Goal: Task Accomplishment & Management: Use online tool/utility

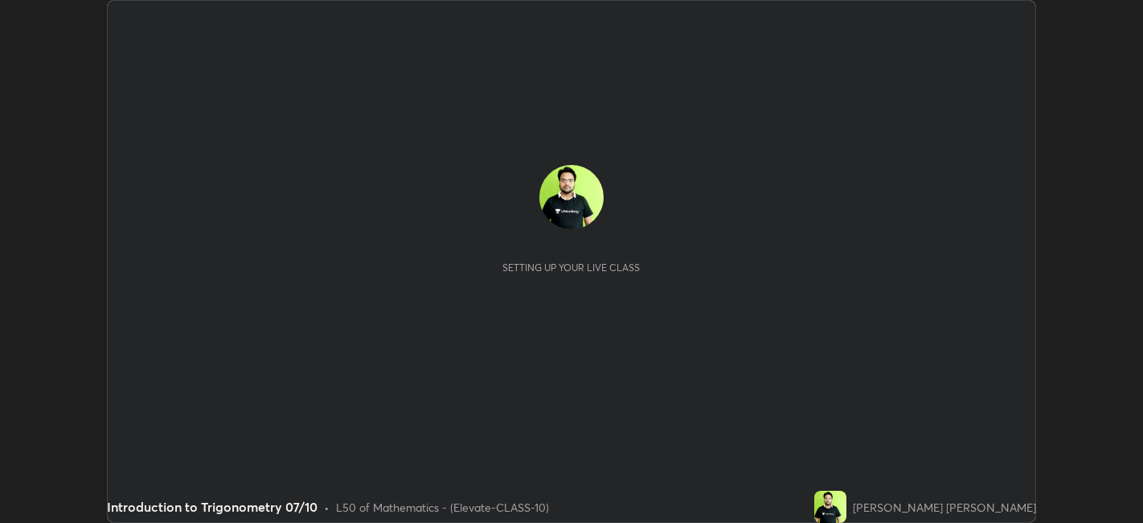
scroll to position [523, 1143]
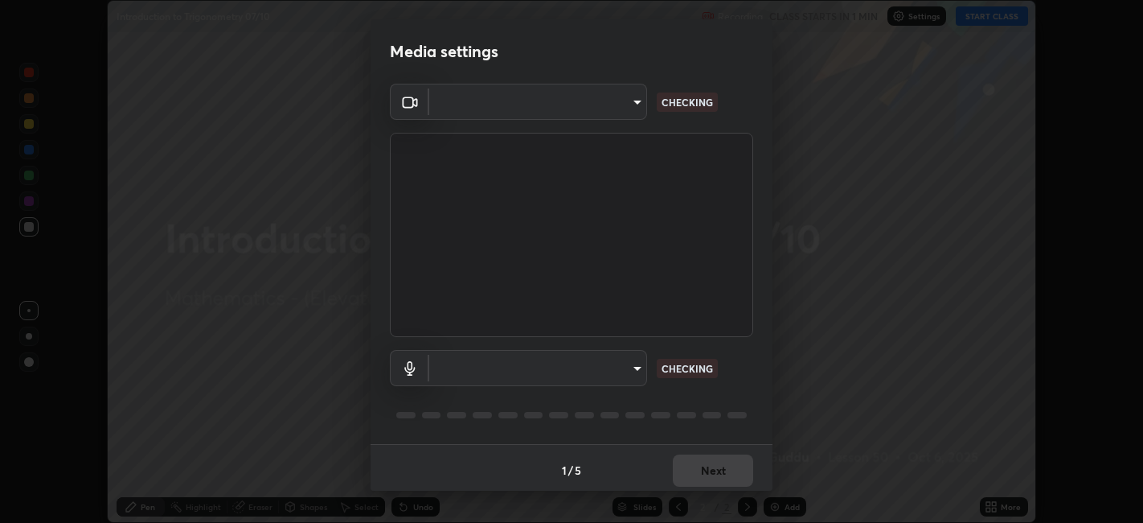
type input "a2c9e0304fea7a197325265949ed38064ec23766b16e4a4df4757bcf8ee53c87"
type input "default"
click at [709, 467] on div "1 / 5 Next" at bounding box center [572, 469] width 402 height 51
click at [720, 466] on div "1 / 5 Next" at bounding box center [572, 469] width 402 height 51
click at [726, 470] on div "1 / 5 Next" at bounding box center [572, 469] width 402 height 51
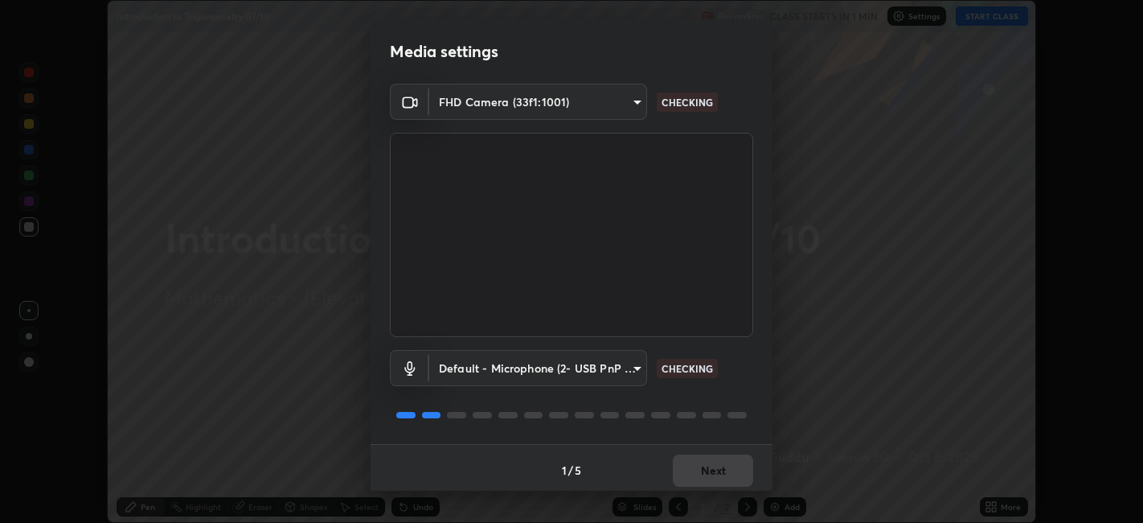
click at [730, 476] on div "1 / 5 Next" at bounding box center [572, 469] width 402 height 51
click at [609, 380] on body "Erase all Introduction to Trigonometry 07/10 Recording CLASS STARTS IN 1 MIN Se…" at bounding box center [571, 261] width 1143 height 523
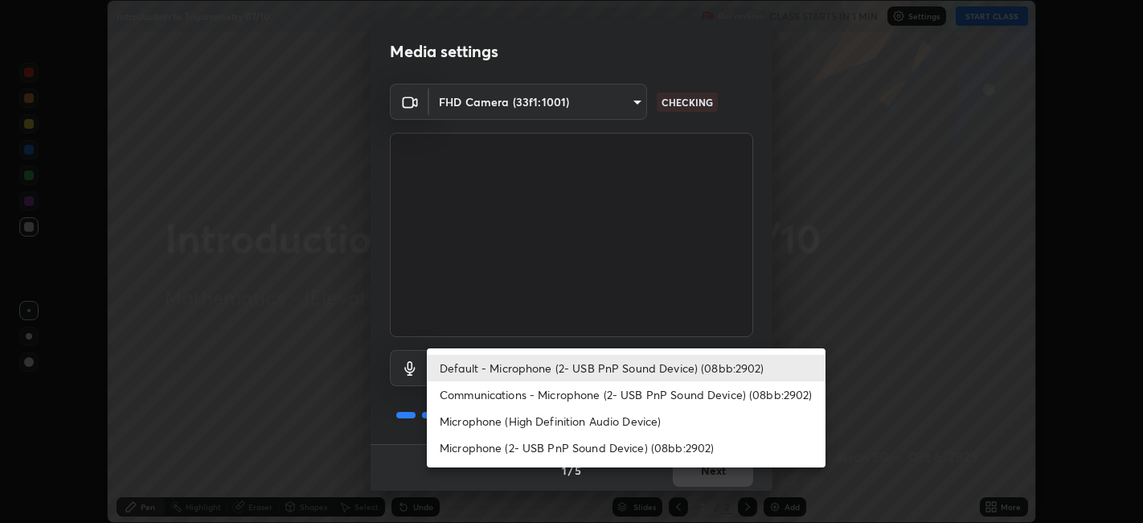
click at [607, 358] on li "Default - Microphone (2- USB PnP Sound Device) (08bb:2902)" at bounding box center [626, 368] width 399 height 27
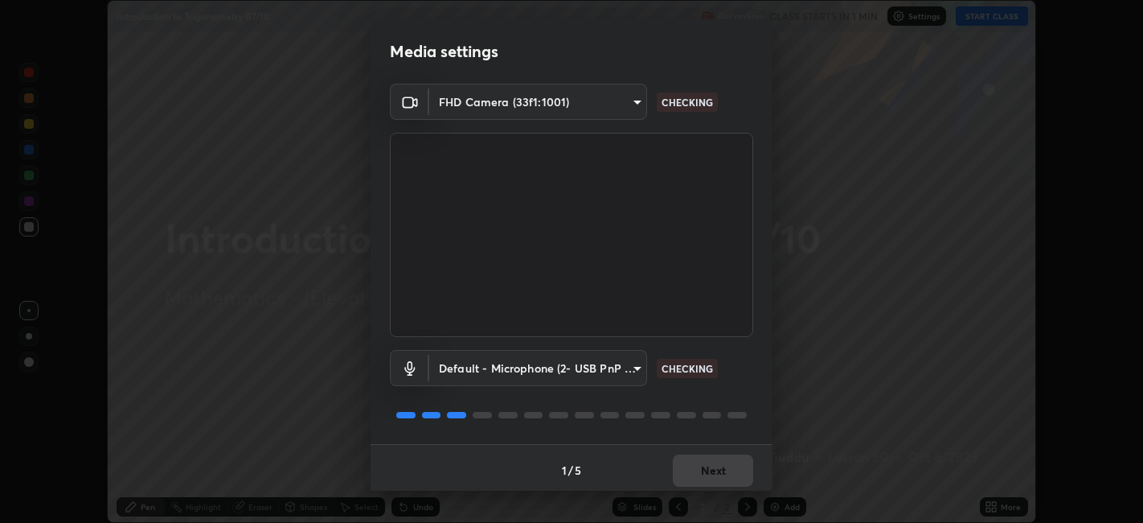
click at [612, 395] on div "Default - Microphone (2- USB PnP Sound Device) (08bb:2902) default CHECKING" at bounding box center [571, 390] width 363 height 107
click at [618, 400] on div "Default - Microphone (2- USB PnP Sound Device) (08bb:2902) default CHECKING" at bounding box center [571, 390] width 363 height 107
click at [605, 365] on body "Erase all Introduction to Trigonometry 07/10 Recording CLASS STARTS IN 1 MIN Se…" at bounding box center [571, 261] width 1143 height 523
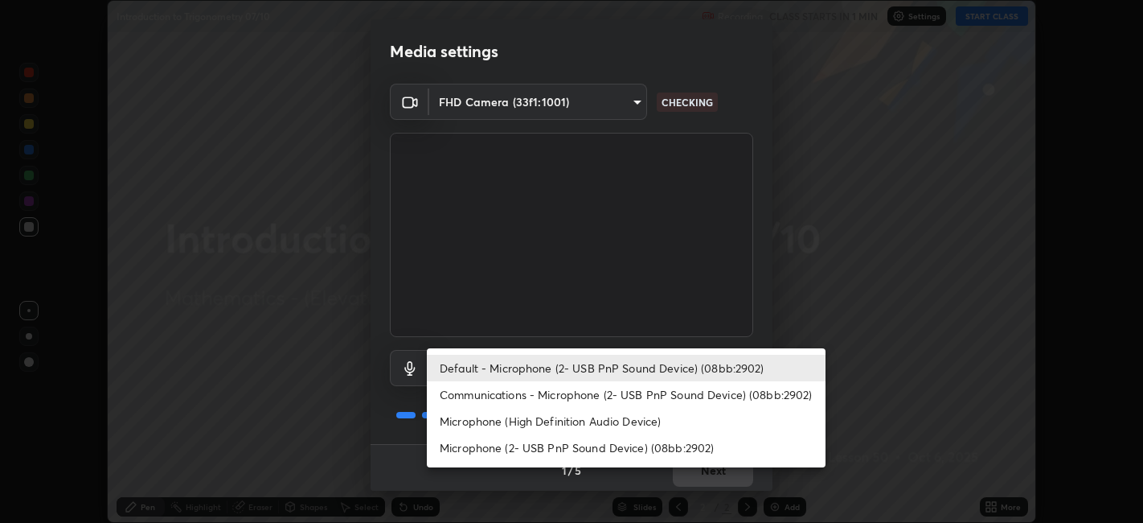
click at [612, 364] on li "Default - Microphone (2- USB PnP Sound Device) (08bb:2902)" at bounding box center [626, 368] width 399 height 27
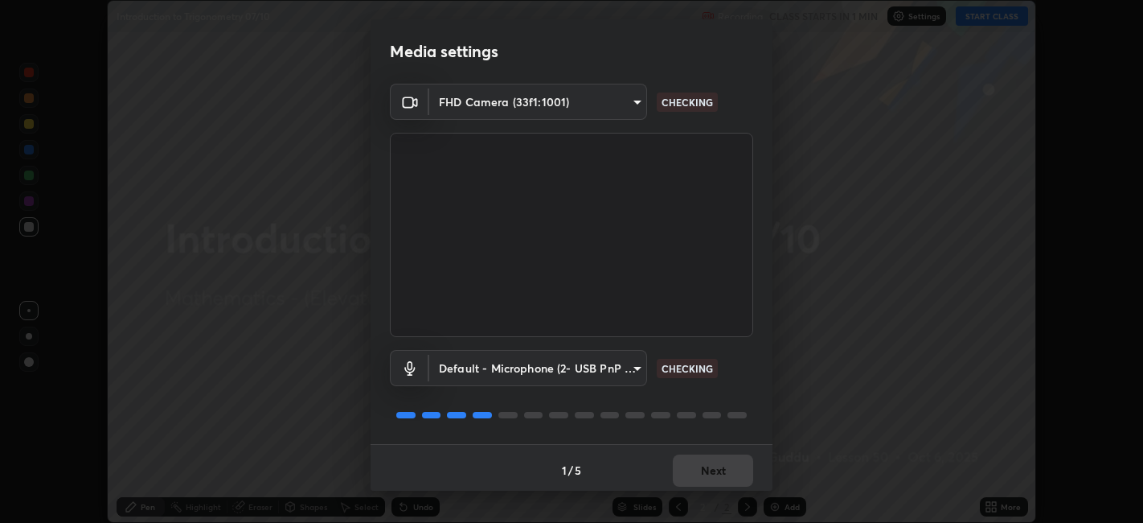
click at [715, 479] on div "1 / 5 Next" at bounding box center [572, 469] width 402 height 51
click at [728, 471] on div "1 / 5 Next" at bounding box center [572, 469] width 402 height 51
click at [734, 466] on div "1 / 5 Next" at bounding box center [572, 469] width 402 height 51
click at [732, 462] on div "1 / 5 Next" at bounding box center [572, 469] width 402 height 51
click at [716, 465] on div "1 / 5 Next" at bounding box center [572, 469] width 402 height 51
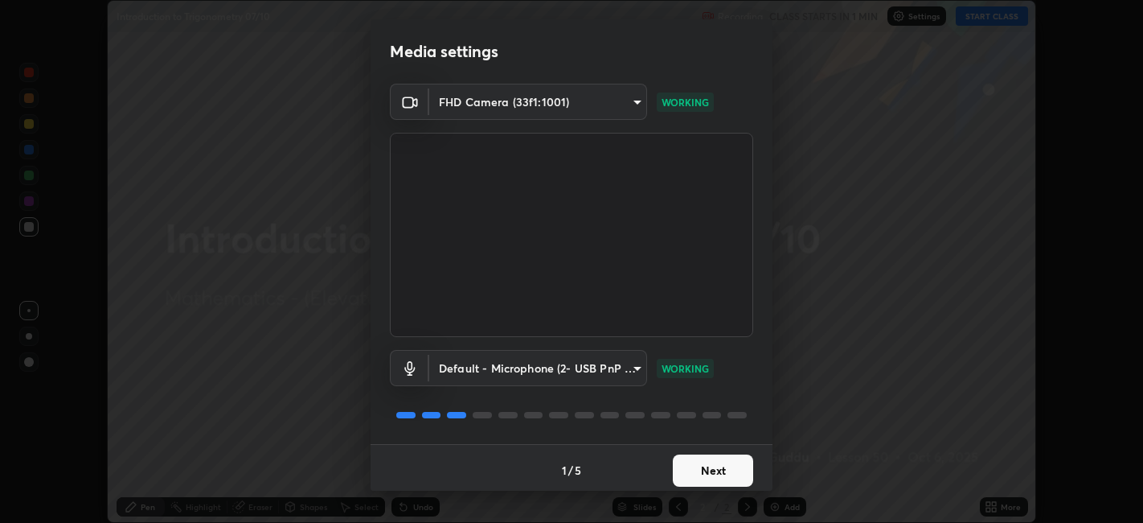
click at [716, 471] on button "Next" at bounding box center [713, 470] width 80 height 32
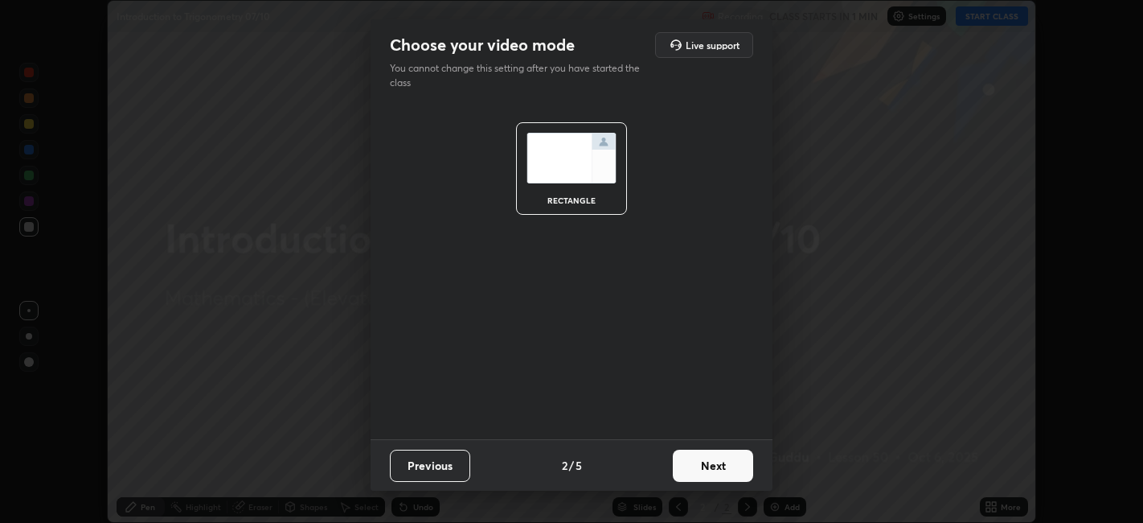
click at [748, 470] on button "Next" at bounding box center [713, 465] width 80 height 32
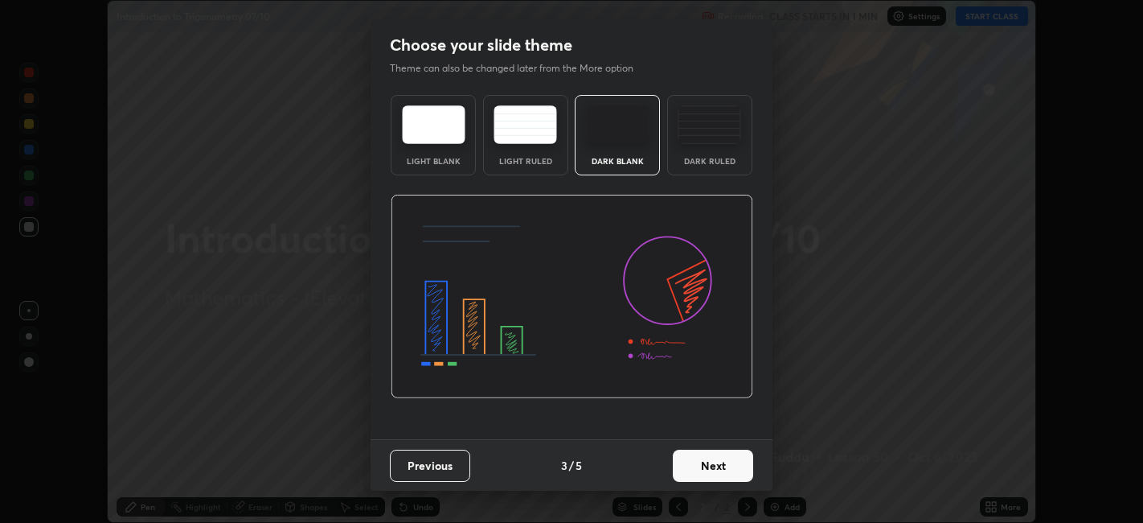
click at [750, 466] on button "Next" at bounding box center [713, 465] width 80 height 32
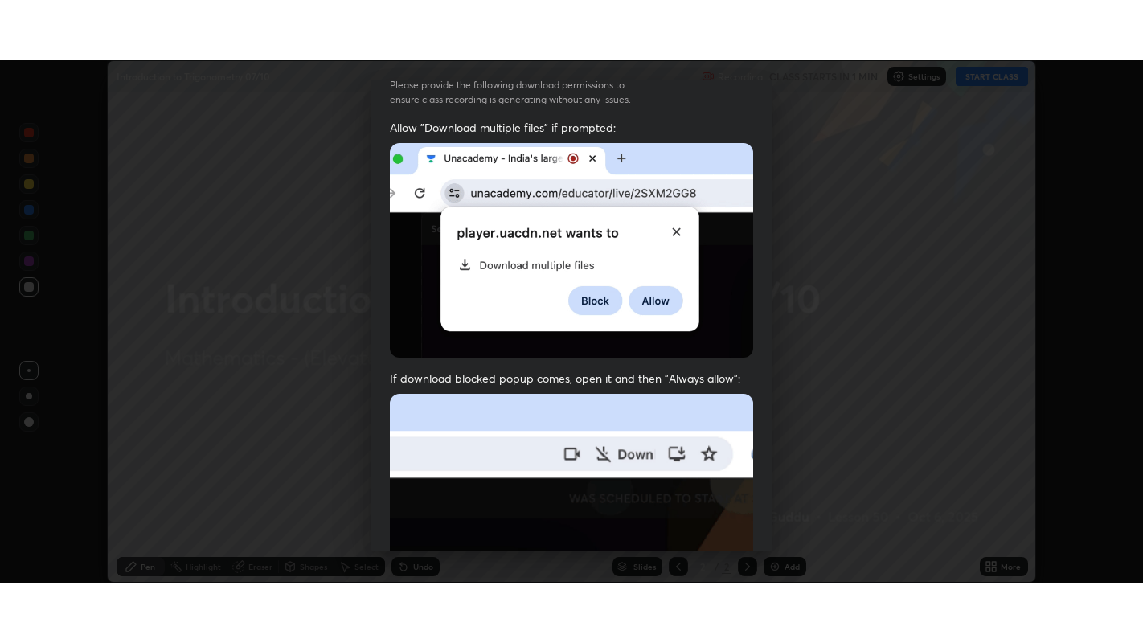
scroll to position [332, 0]
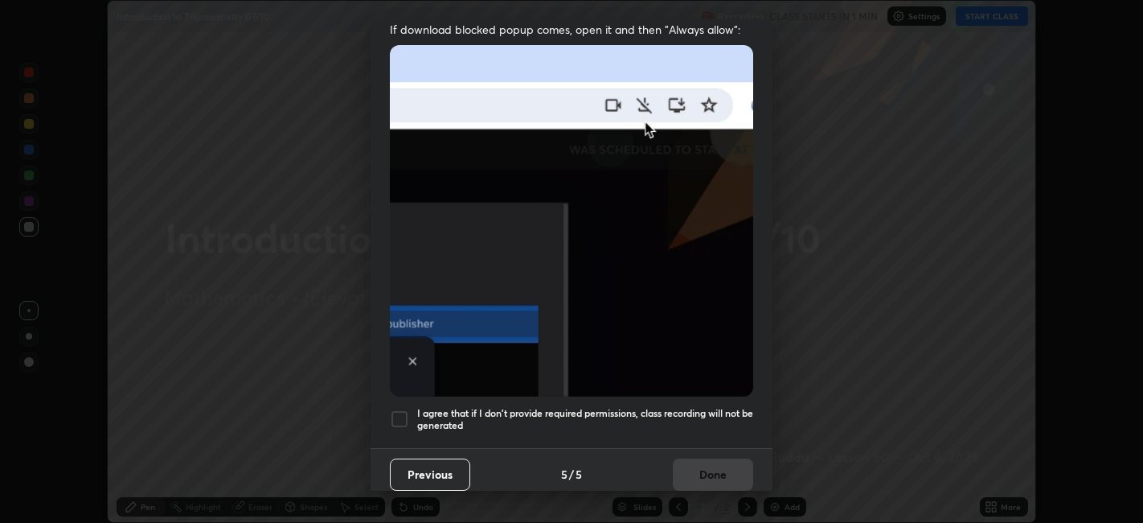
click at [399, 416] on div at bounding box center [399, 418] width 19 height 19
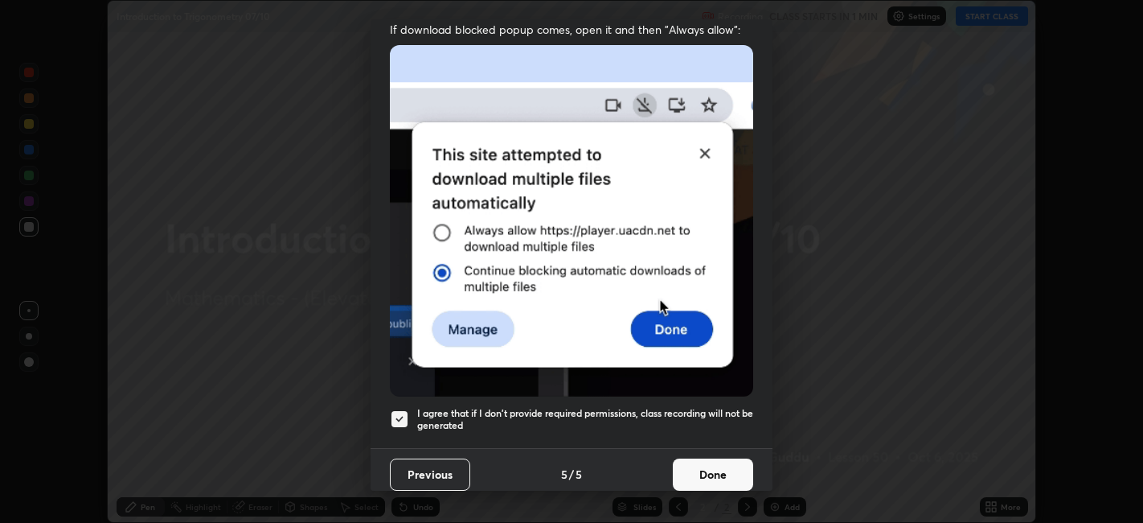
click at [728, 471] on button "Done" at bounding box center [713, 474] width 80 height 32
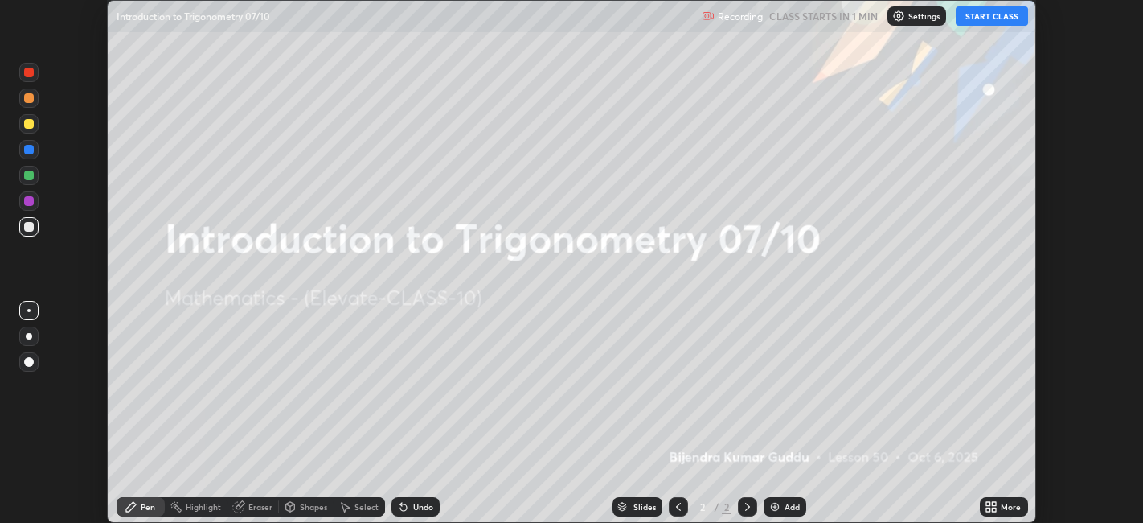
click at [995, 509] on icon at bounding box center [995, 509] width 4 height 4
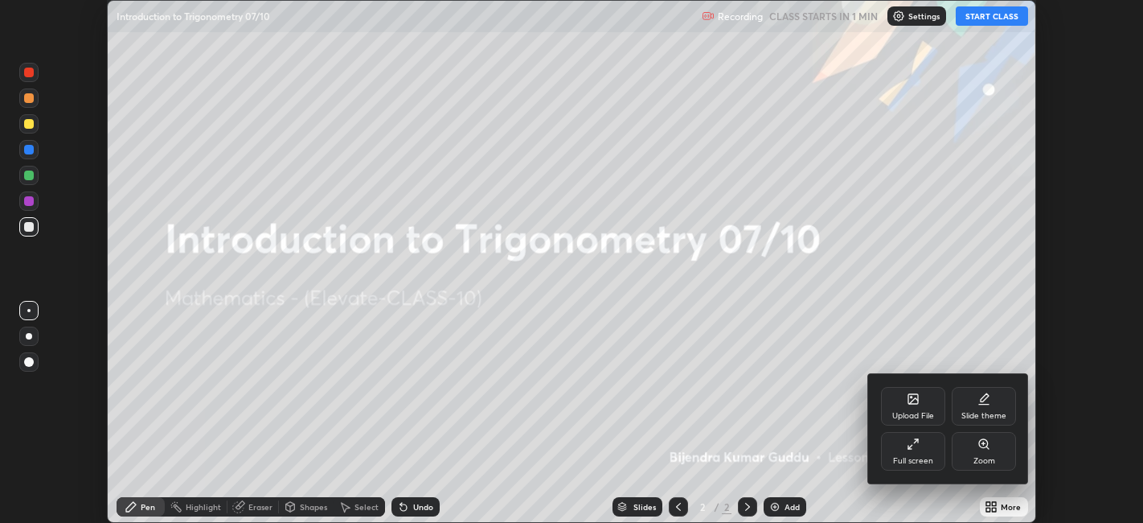
click at [917, 454] on div "Full screen" at bounding box center [913, 451] width 64 height 39
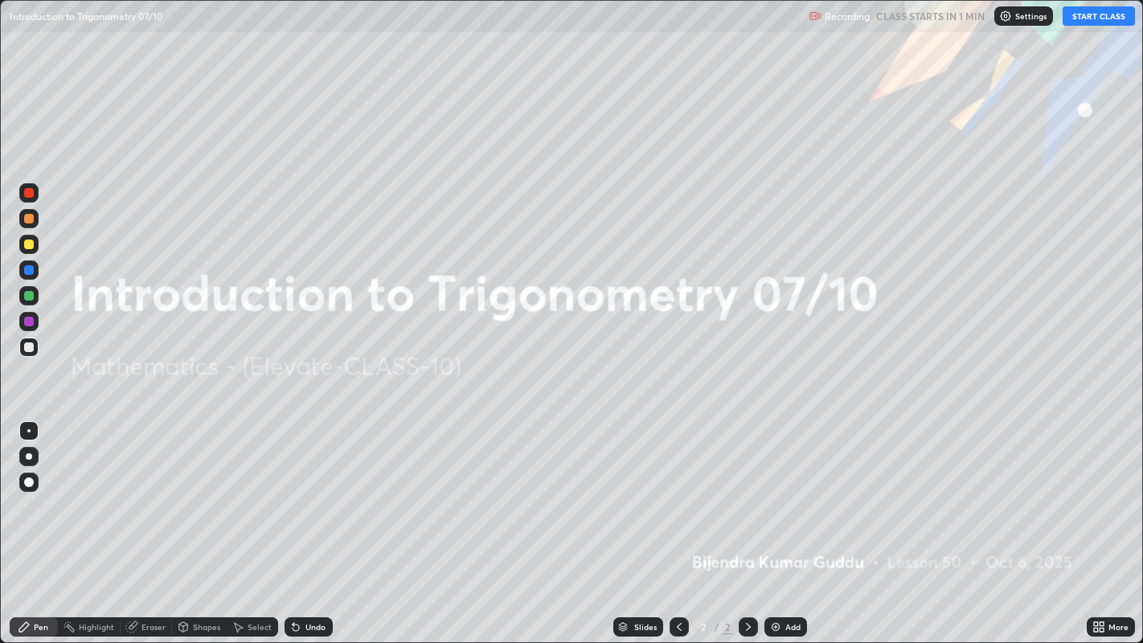
scroll to position [643, 1143]
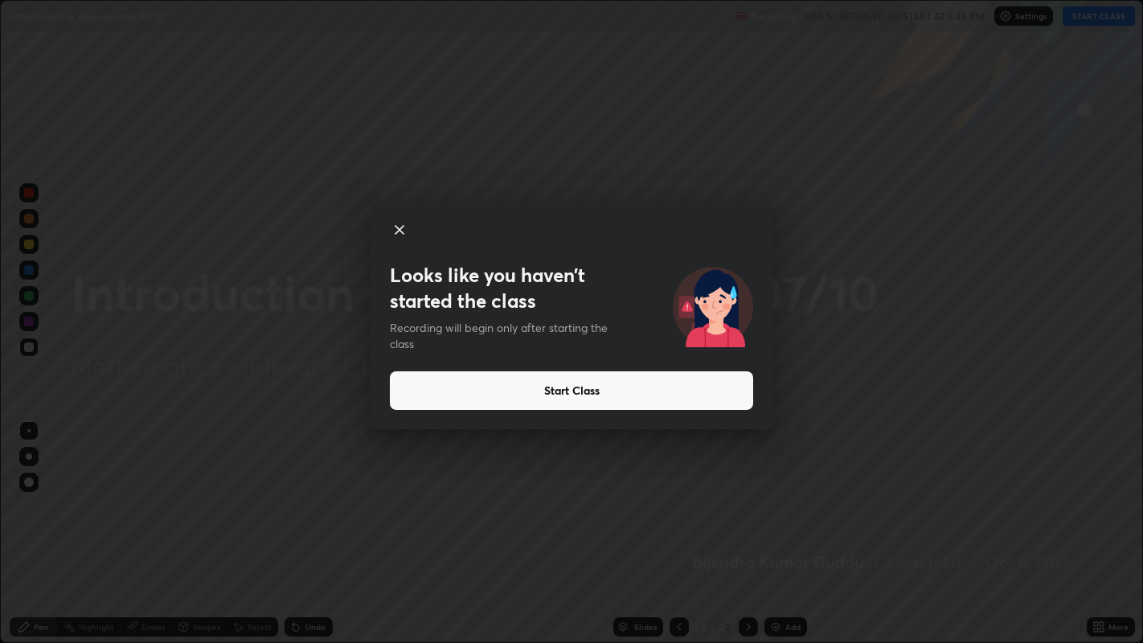
click at [655, 392] on button "Start Class" at bounding box center [571, 390] width 363 height 39
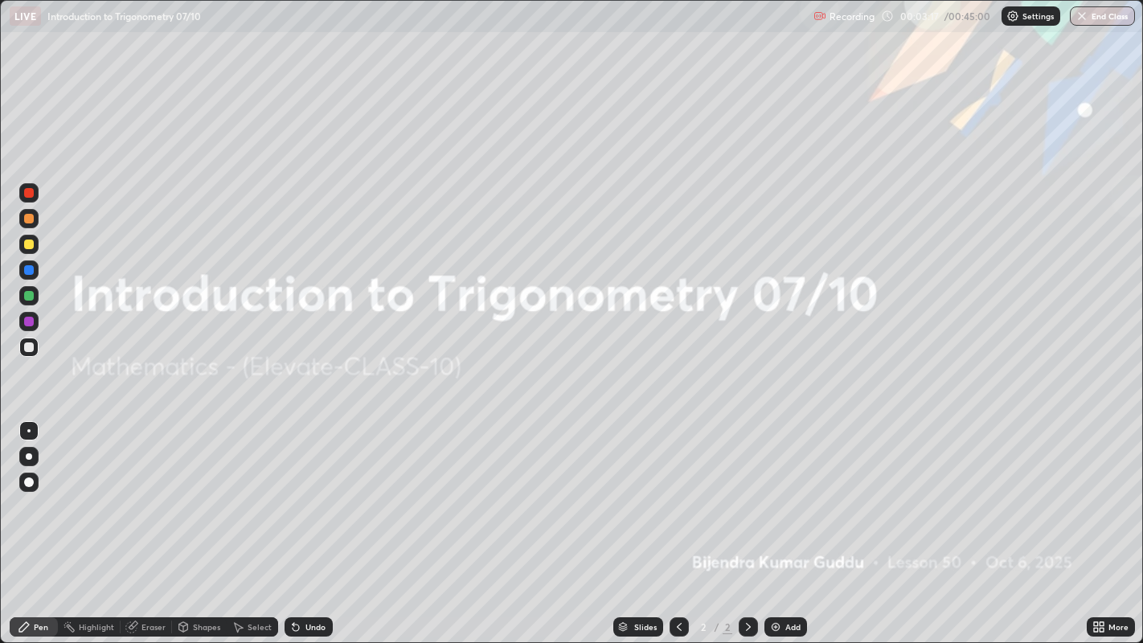
click at [38, 299] on div at bounding box center [28, 295] width 19 height 19
click at [748, 522] on icon at bounding box center [748, 627] width 5 height 8
click at [1110, 522] on div "More" at bounding box center [1119, 627] width 20 height 8
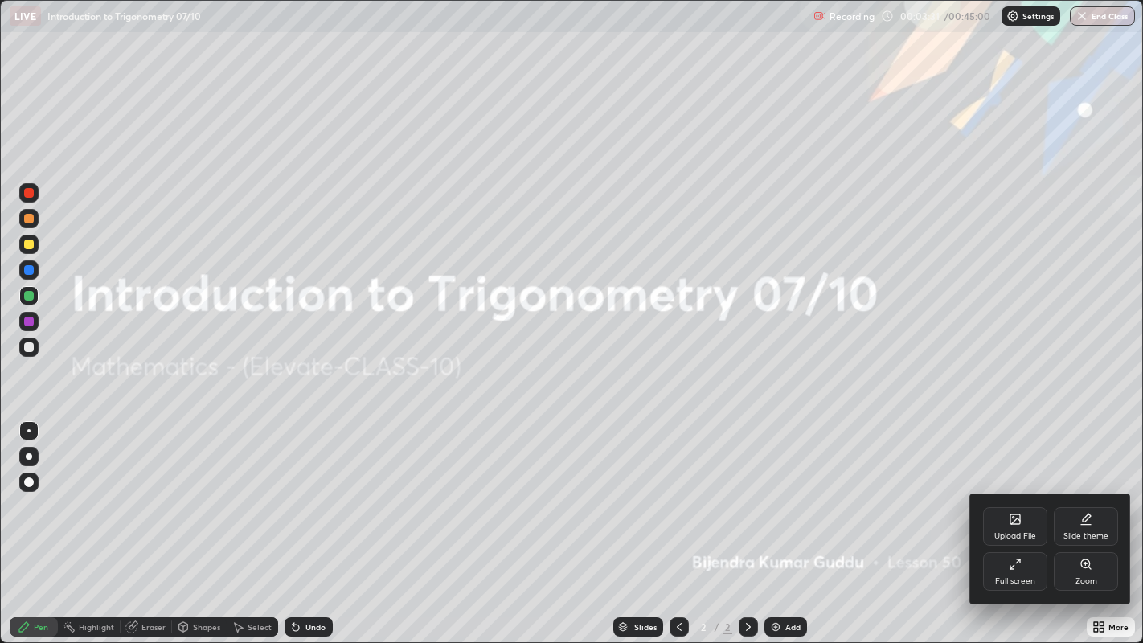
click at [1008, 522] on div "Upload File" at bounding box center [1015, 526] width 64 height 39
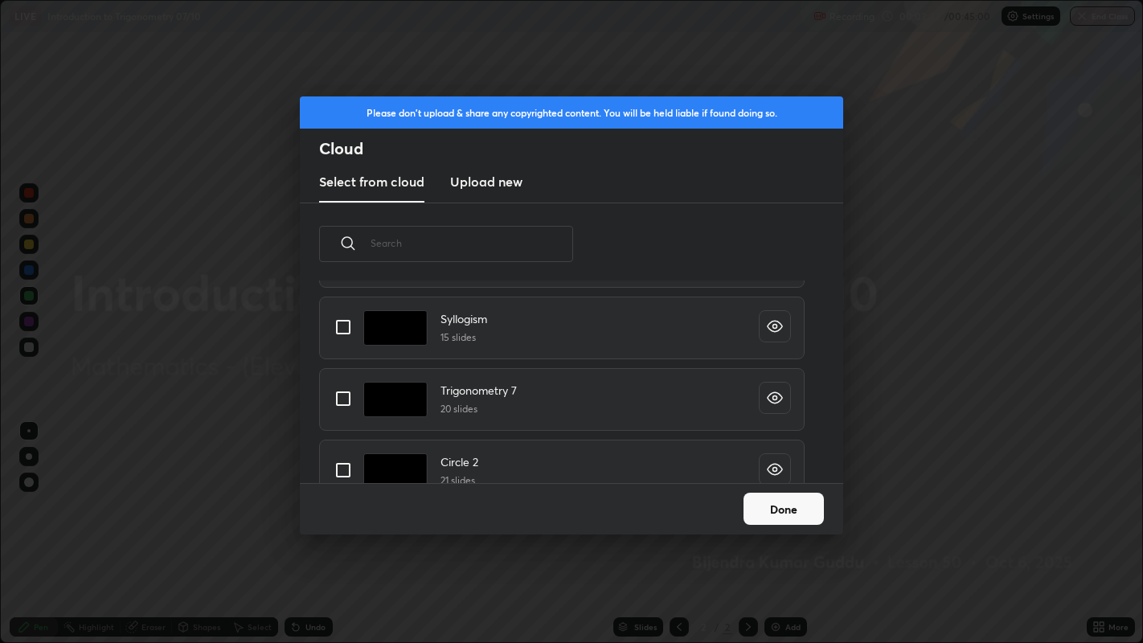
scroll to position [187, 0]
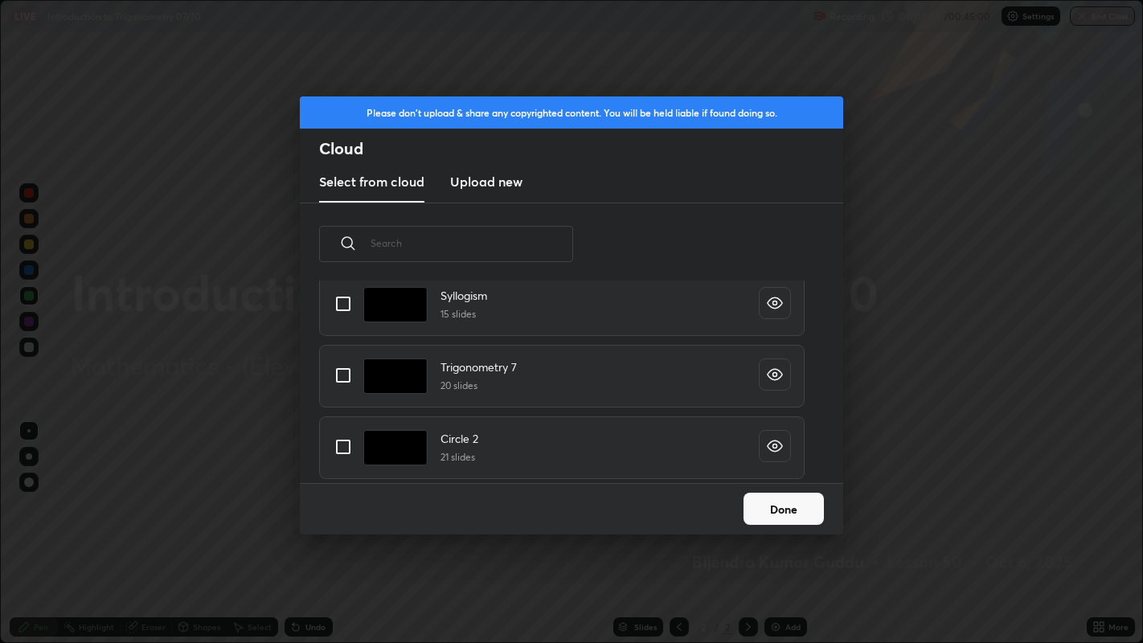
click at [342, 379] on input "grid" at bounding box center [343, 376] width 34 height 34
checkbox input "true"
click at [769, 508] on button "Done" at bounding box center [784, 509] width 80 height 32
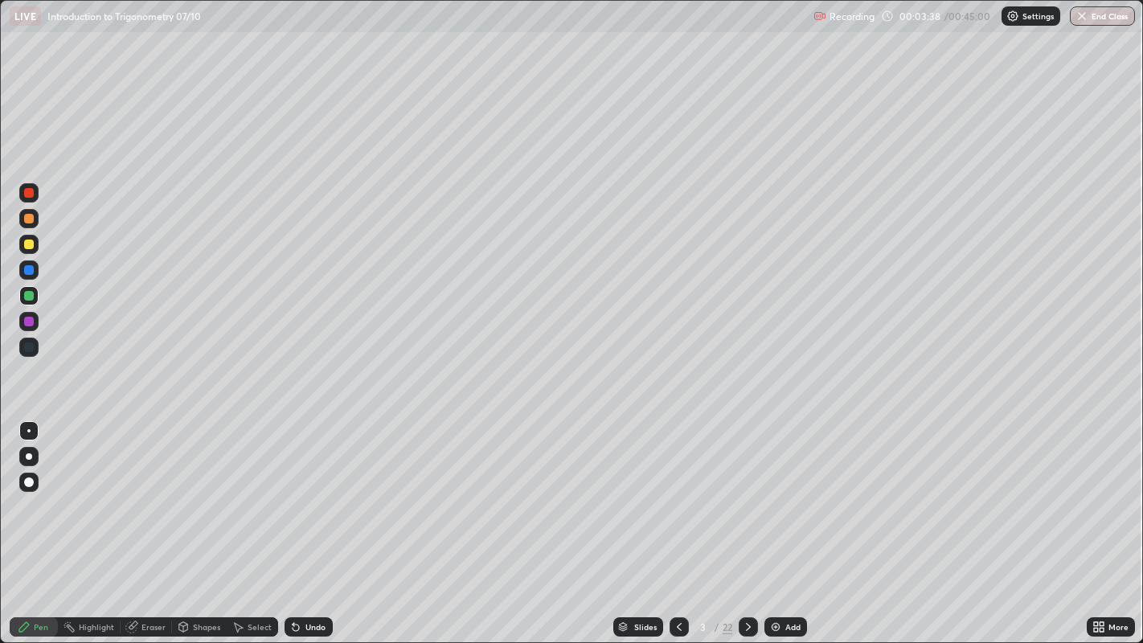
click at [677, 522] on icon at bounding box center [679, 627] width 13 height 13
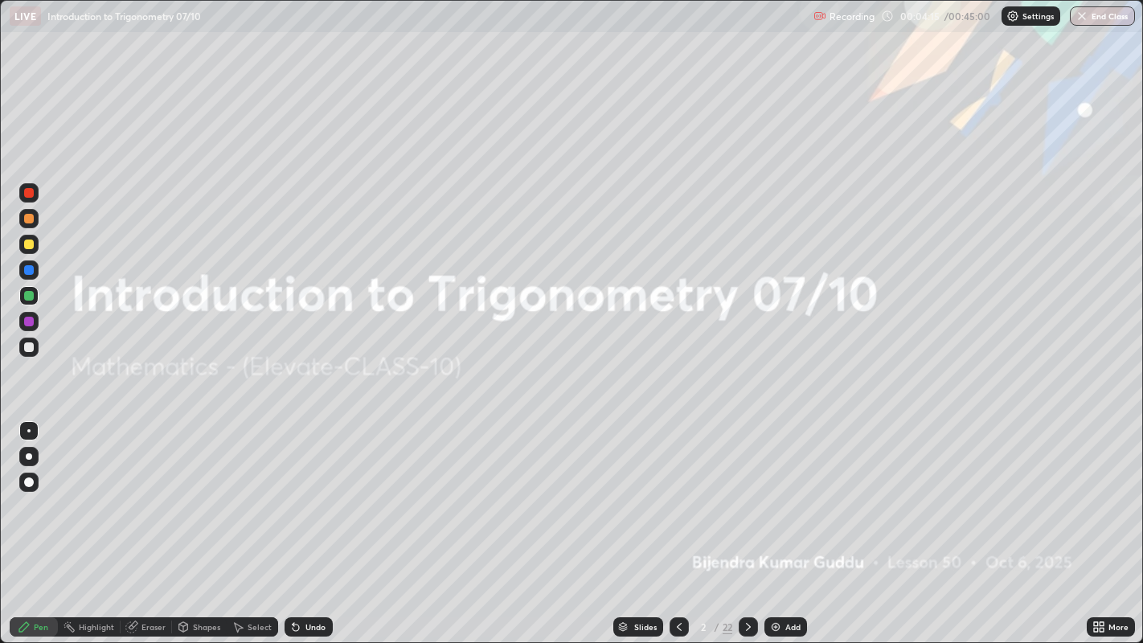
click at [747, 522] on icon at bounding box center [748, 627] width 13 height 13
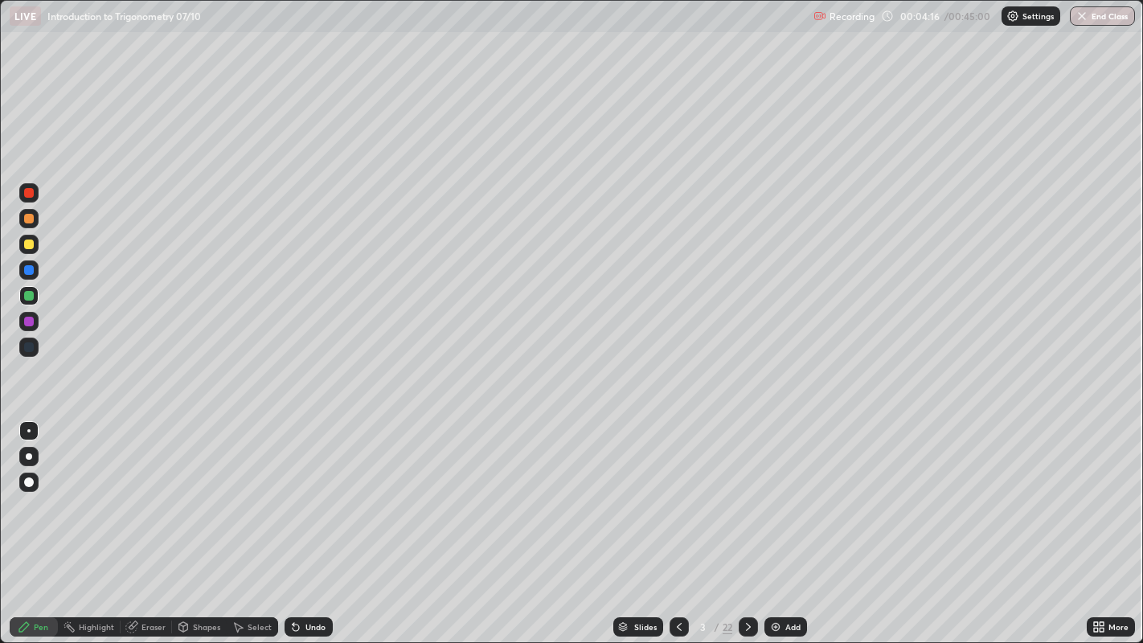
click at [747, 522] on icon at bounding box center [748, 627] width 13 height 13
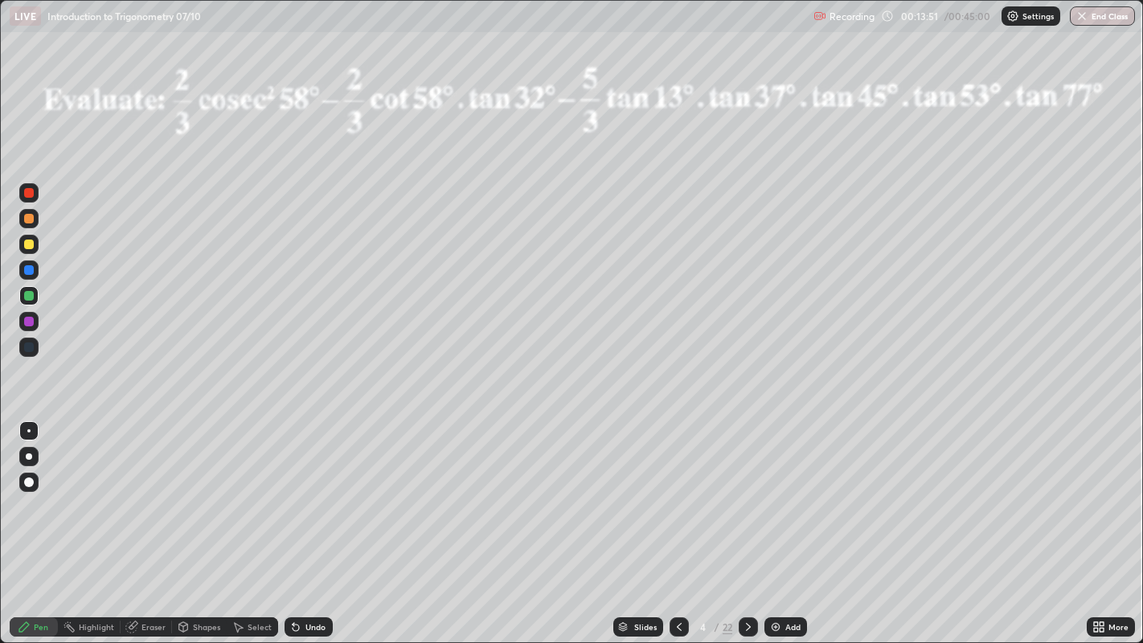
click at [747, 522] on icon at bounding box center [748, 627] width 13 height 13
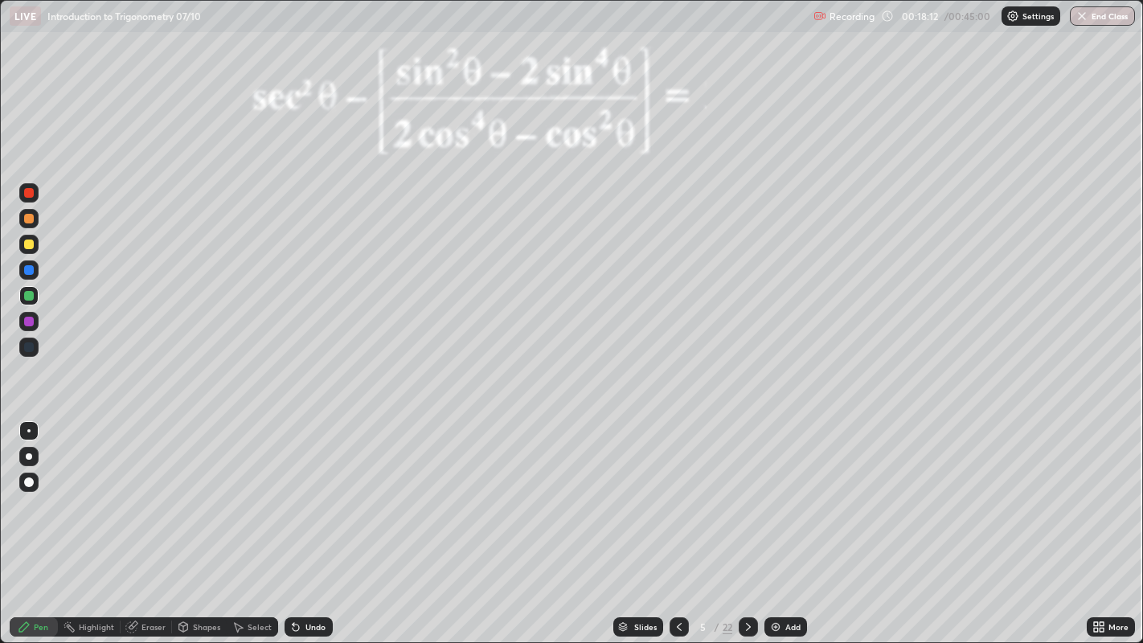
click at [678, 522] on icon at bounding box center [679, 627] width 13 height 13
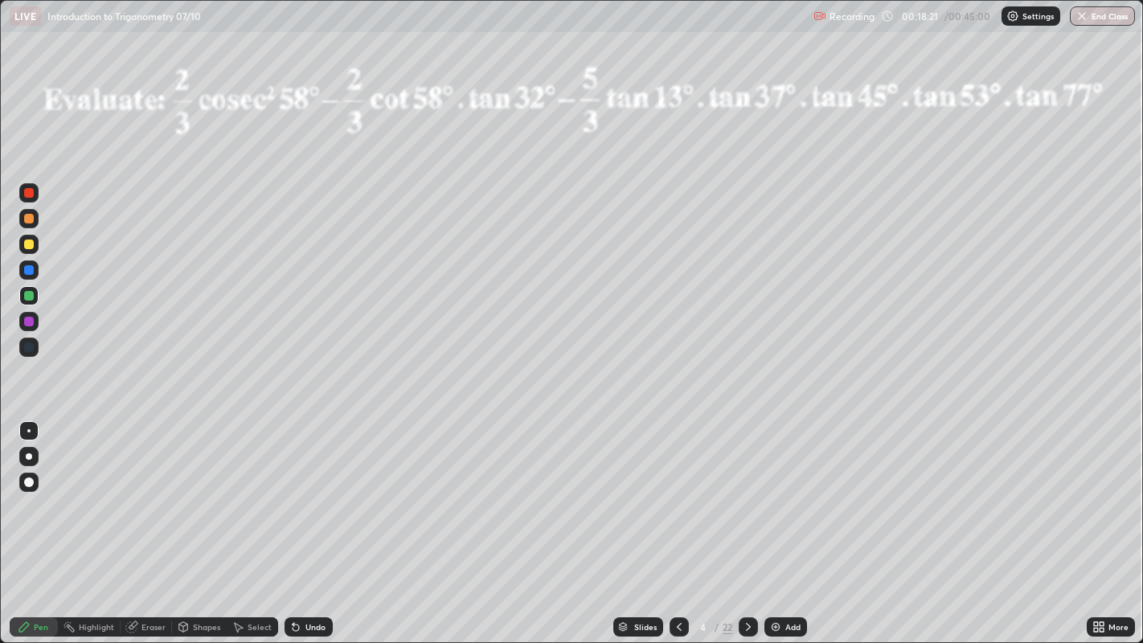
click at [755, 522] on div at bounding box center [748, 627] width 19 height 19
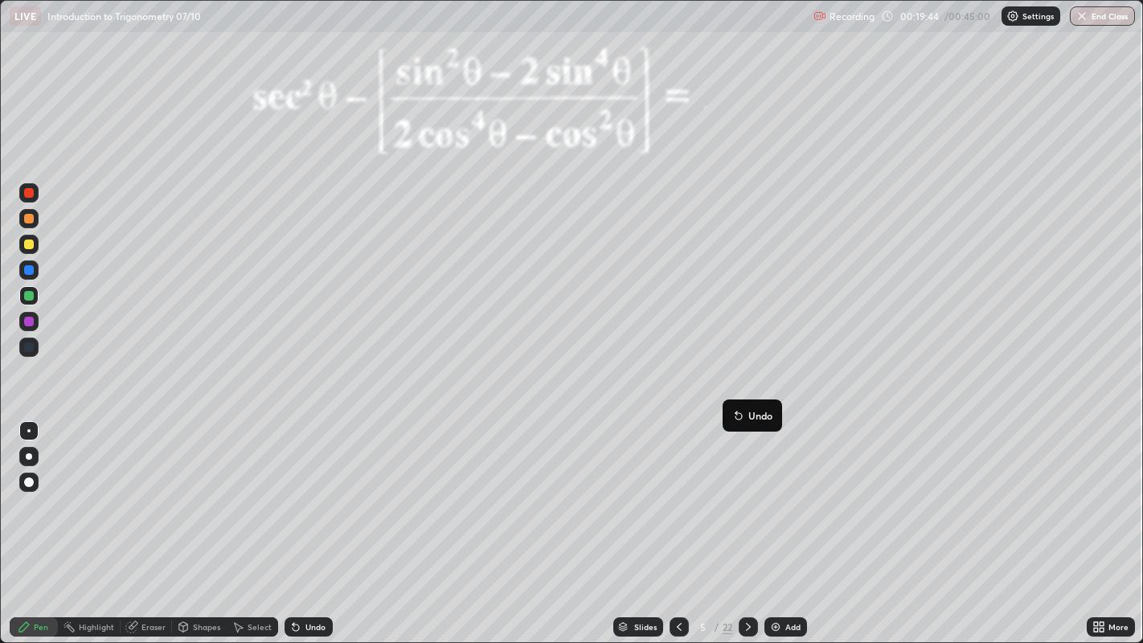
click at [732, 413] on icon at bounding box center [738, 415] width 13 height 13
click at [37, 247] on div at bounding box center [28, 244] width 19 height 19
click at [750, 522] on icon at bounding box center [748, 627] width 13 height 13
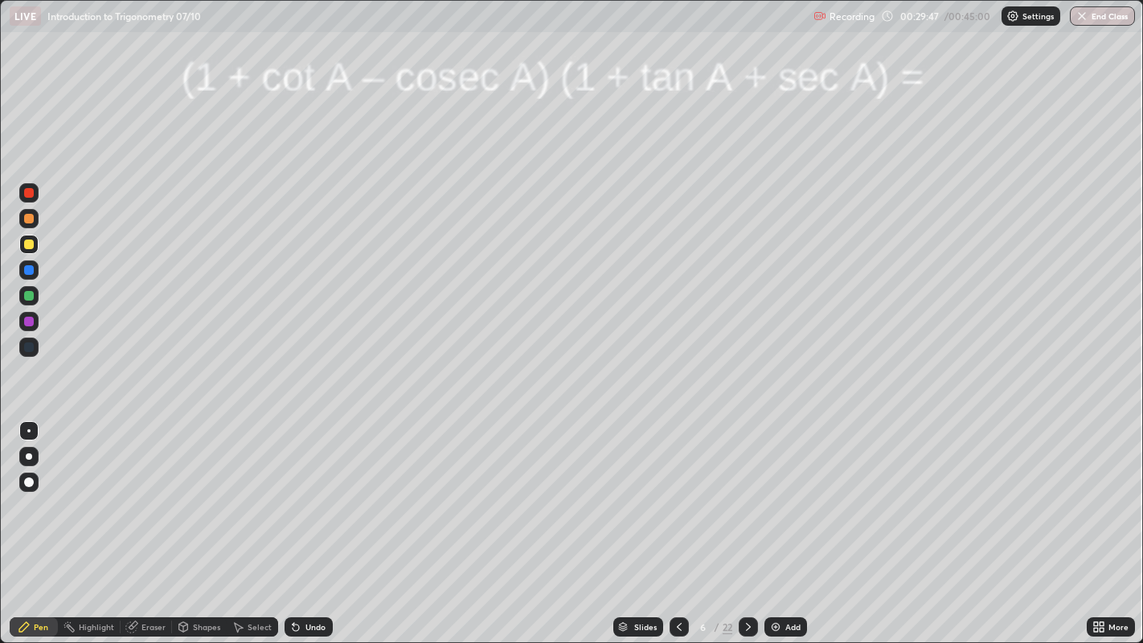
click at [28, 295] on div at bounding box center [29, 296] width 10 height 10
click at [29, 245] on div at bounding box center [29, 245] width 10 height 10
click at [28, 322] on div at bounding box center [29, 322] width 10 height 10
click at [31, 322] on div at bounding box center [29, 322] width 10 height 10
click at [27, 298] on div at bounding box center [29, 296] width 10 height 10
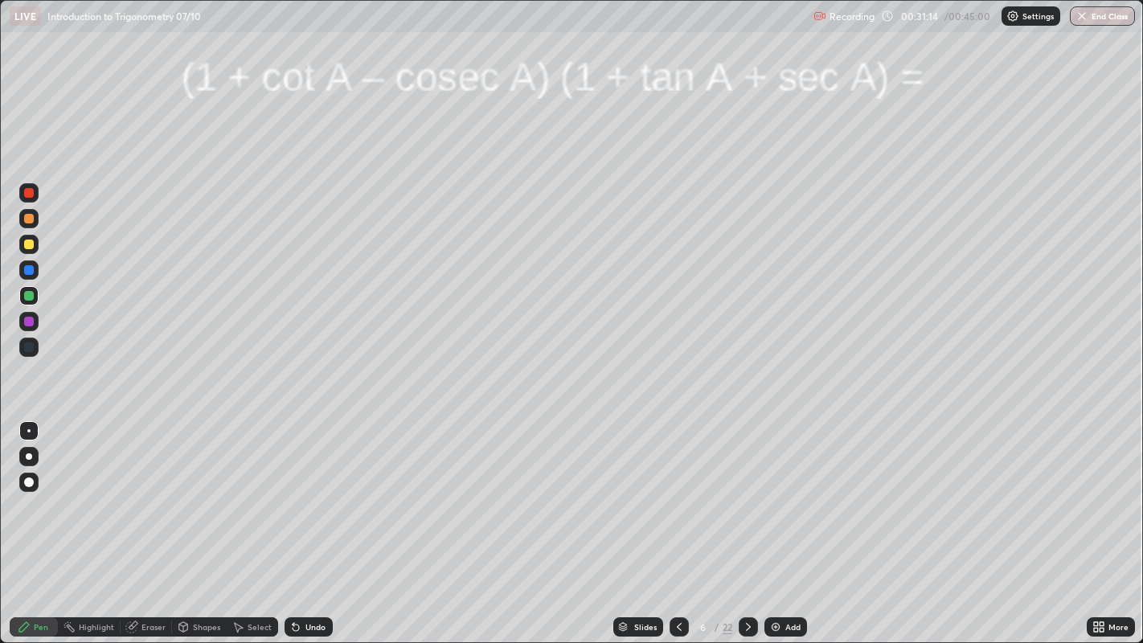
click at [33, 194] on div at bounding box center [29, 193] width 10 height 10
click at [747, 522] on icon at bounding box center [748, 627] width 13 height 13
click at [28, 296] on div at bounding box center [29, 296] width 10 height 10
click at [30, 293] on div at bounding box center [29, 296] width 10 height 10
click at [38, 245] on div at bounding box center [28, 244] width 19 height 19
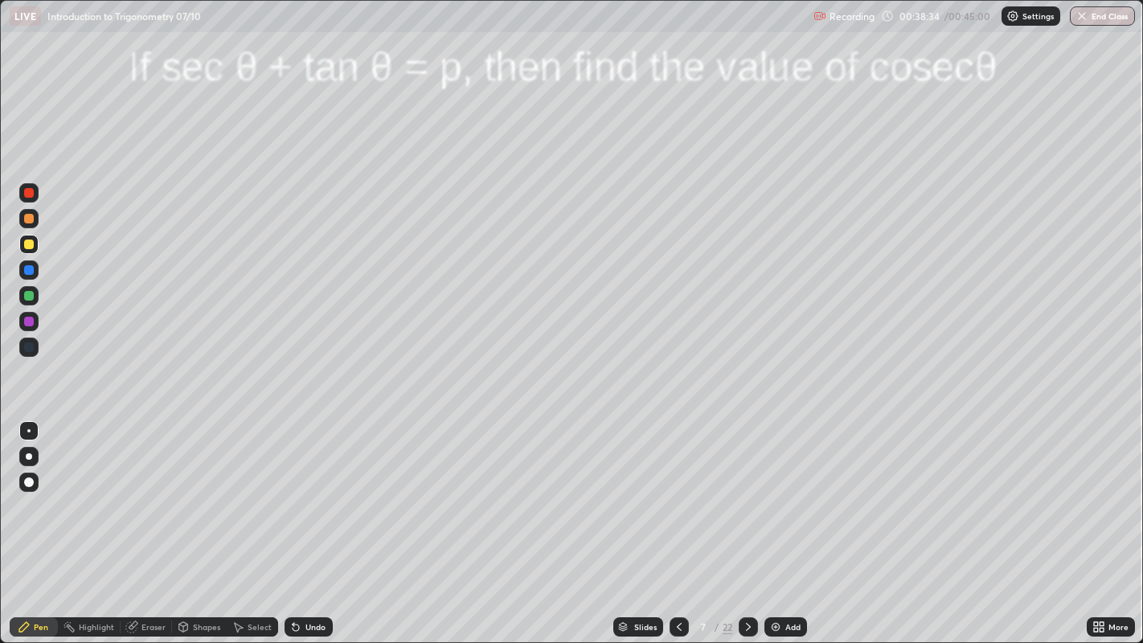
click at [747, 522] on icon at bounding box center [748, 627] width 13 height 13
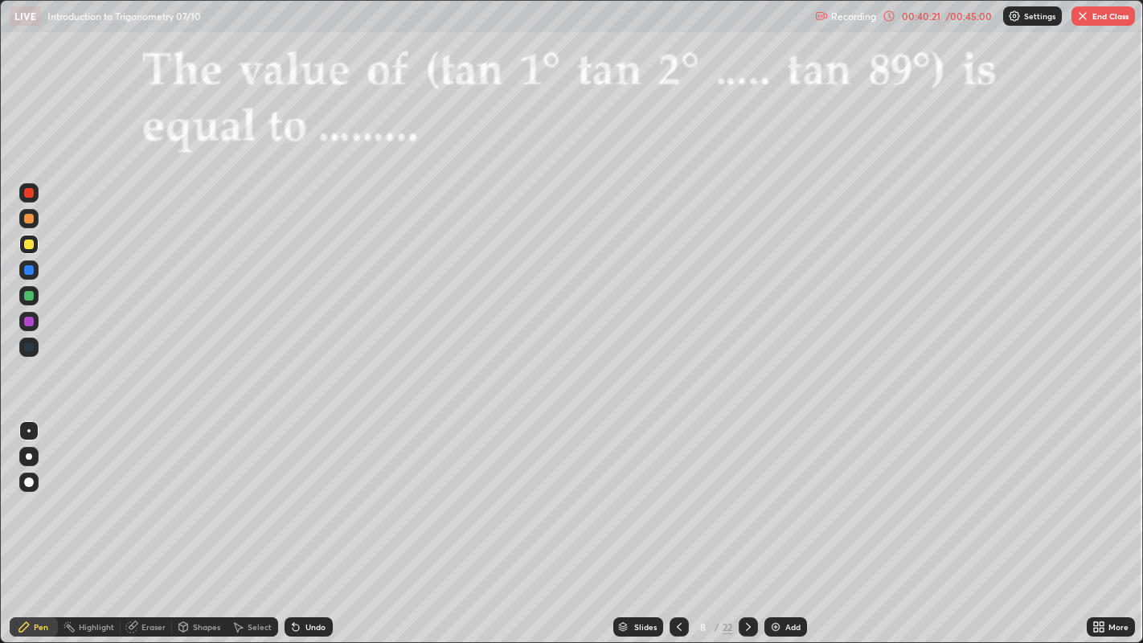
click at [748, 522] on icon at bounding box center [748, 627] width 5 height 8
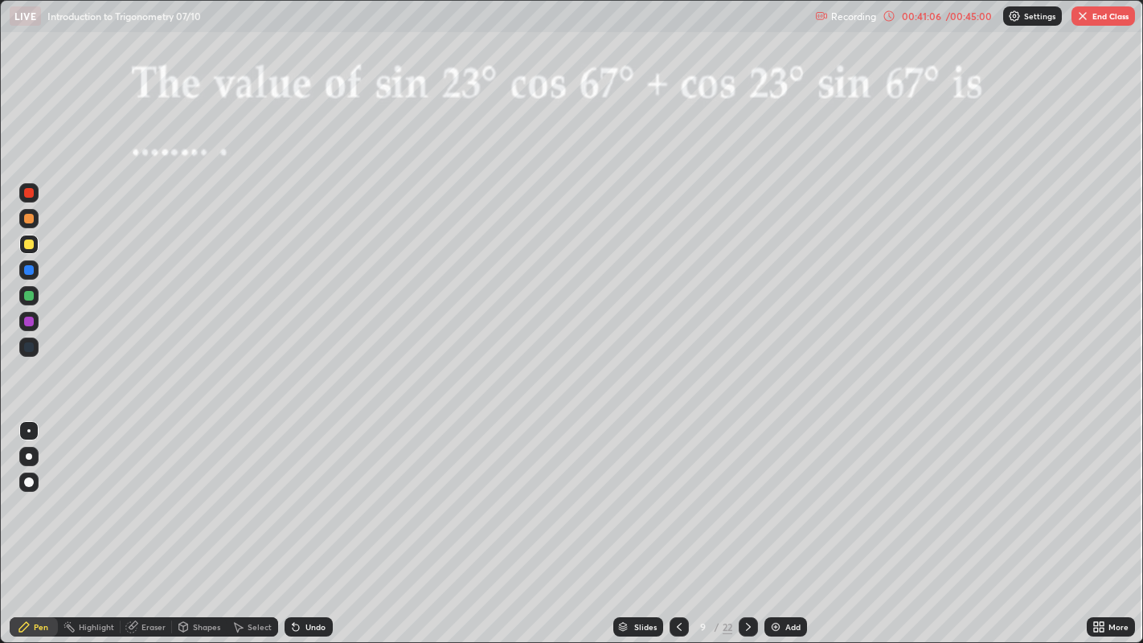
click at [1110, 14] on button "End Class" at bounding box center [1104, 15] width 64 height 19
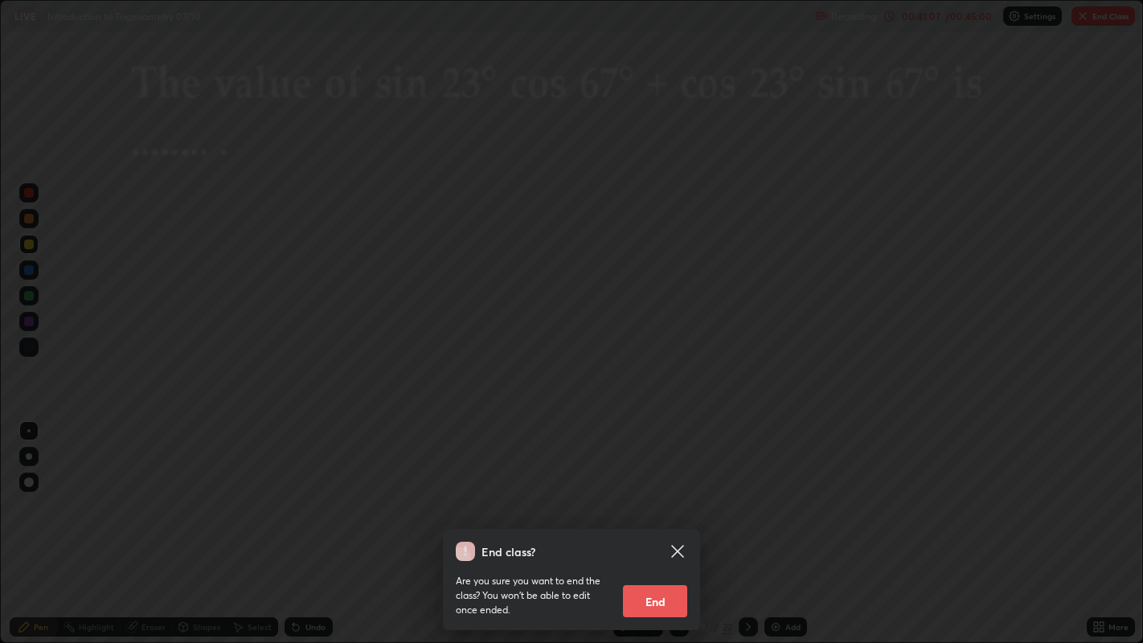
click at [670, 522] on button "End" at bounding box center [655, 601] width 64 height 32
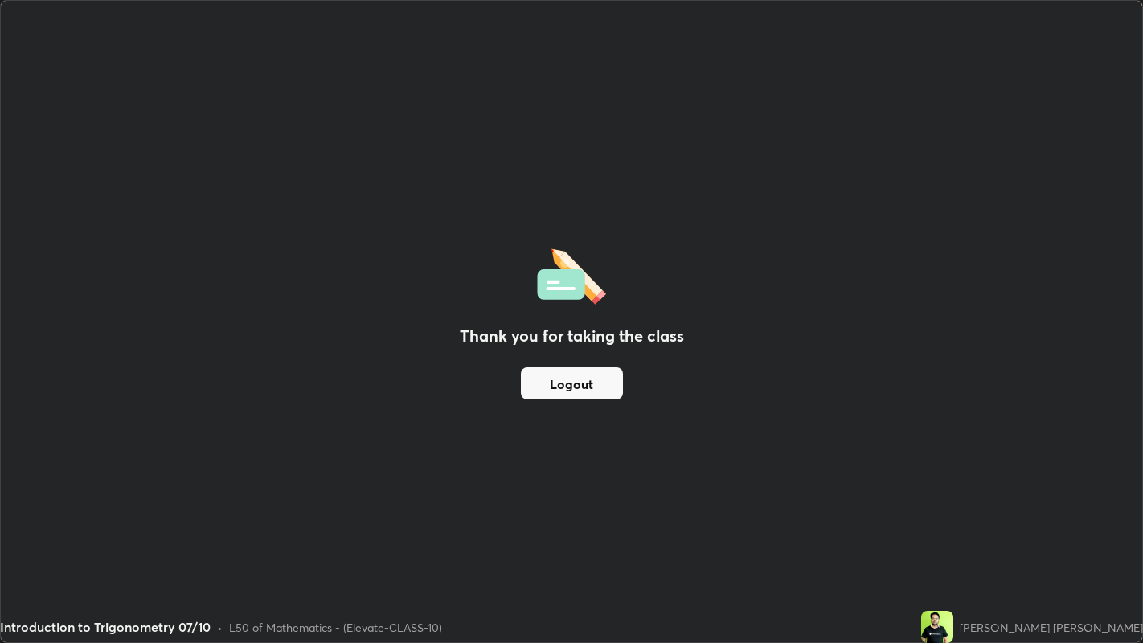
click at [589, 385] on button "Logout" at bounding box center [572, 383] width 102 height 32
